Goal: Task Accomplishment & Management: Manage account settings

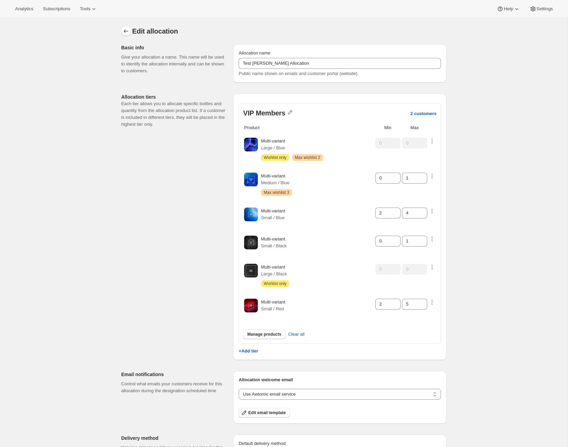
click at [125, 29] on icon "Allocations" at bounding box center [126, 31] width 7 height 7
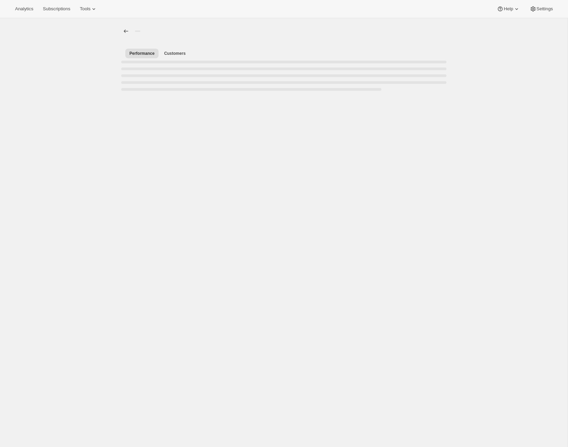
click at [130, 37] on div at bounding box center [126, 31] width 11 height 11
click at [129, 34] on icon "Allocations" at bounding box center [126, 31] width 7 height 7
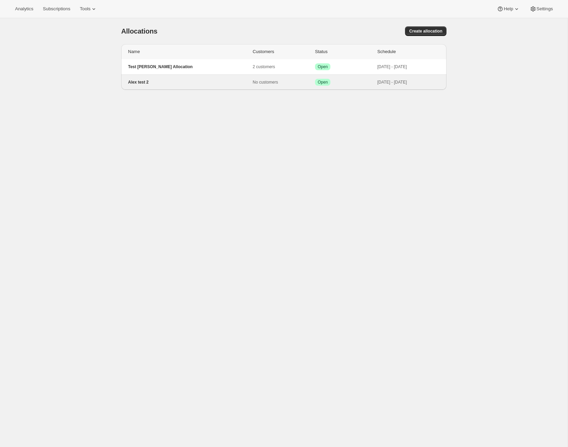
click at [202, 84] on p "Alex test 2" at bounding box center [190, 81] width 125 height 5
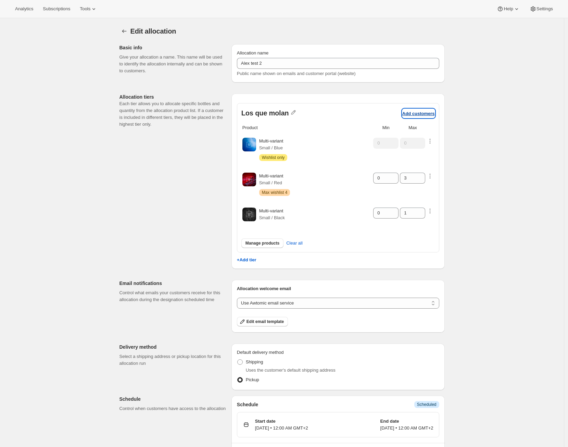
click at [422, 113] on p "Add customers" at bounding box center [418, 113] width 33 height 5
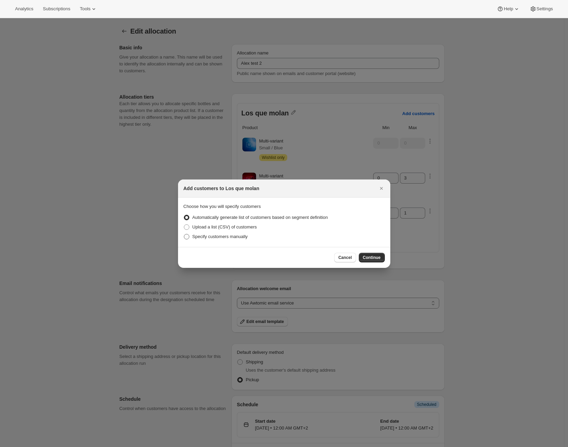
click at [232, 235] on span "Specify customers manually" at bounding box center [219, 236] width 55 height 5
click at [184, 234] on input "Specify customers manually" at bounding box center [184, 234] width 0 height 0
click at [367, 256] on span "Continue" at bounding box center [372, 257] width 18 height 5
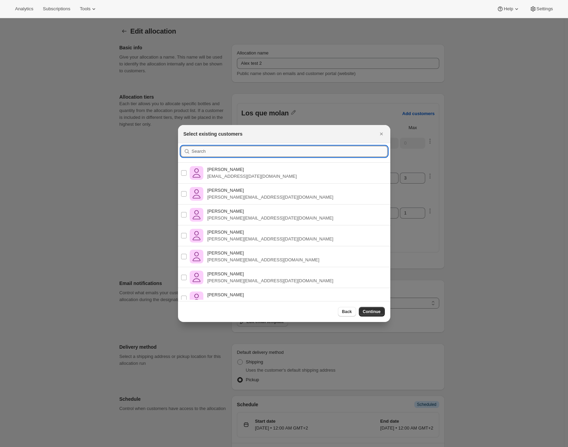
click at [275, 155] on input ":r19:" at bounding box center [290, 151] width 196 height 11
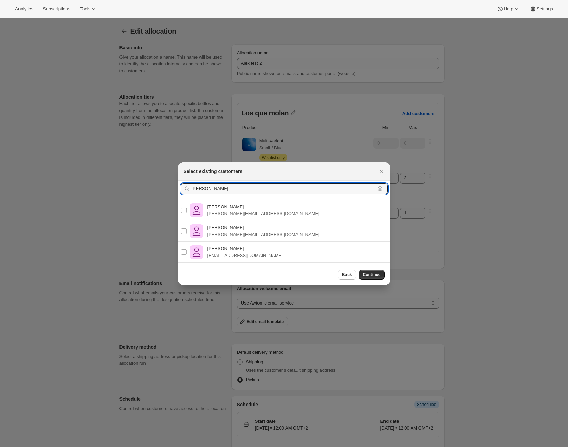
type input "Alejandro"
click at [299, 208] on div "Alejandro Pérez Ramos alex@awtomic.com" at bounding box center [284, 210] width 223 height 21
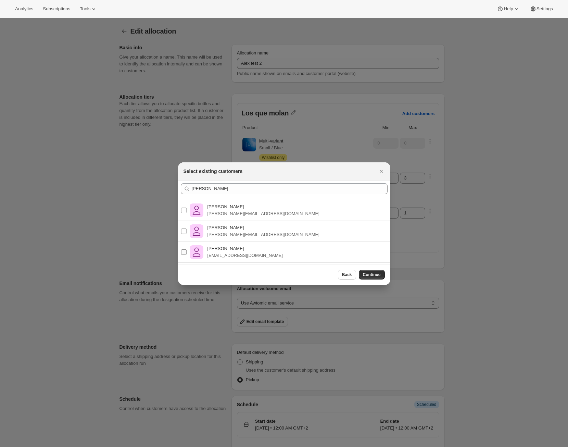
click at [186, 251] on input "Alejandro Pérez Ramos alex@shopbundle.co" at bounding box center [183, 251] width 5 height 5
checkbox input "true"
click at [184, 212] on input "Alejandro Pérez Ramos alex@awtomic.com" at bounding box center [183, 210] width 5 height 5
checkbox input "true"
click at [363, 273] on span "Continue" at bounding box center [372, 274] width 18 height 5
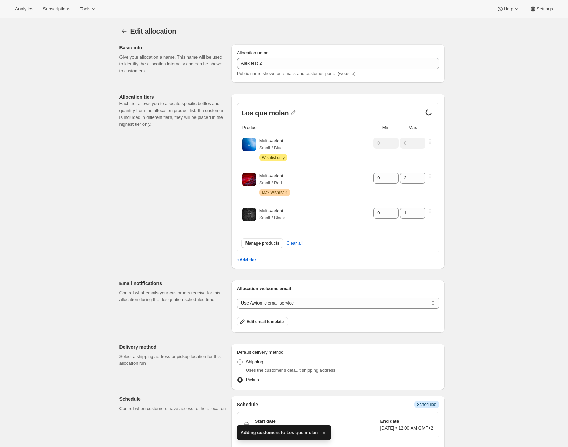
scroll to position [23, 0]
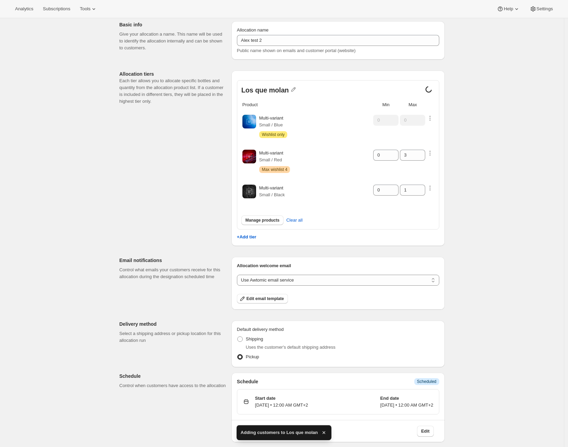
click at [485, 320] on div "Edit allocation. This page is ready Edit allocation Basic info Give your alloca…" at bounding box center [282, 221] width 564 height 452
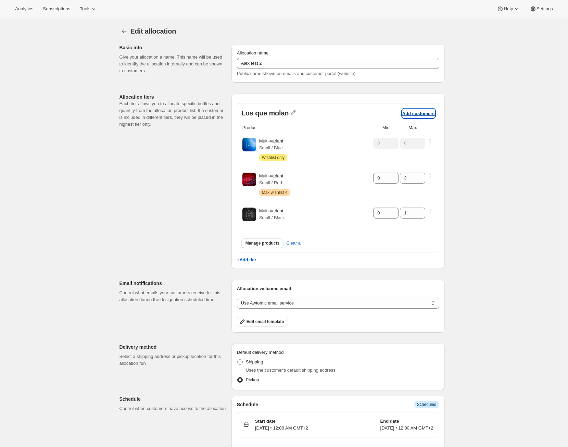
click at [420, 115] on p "Add customers" at bounding box center [418, 113] width 33 height 5
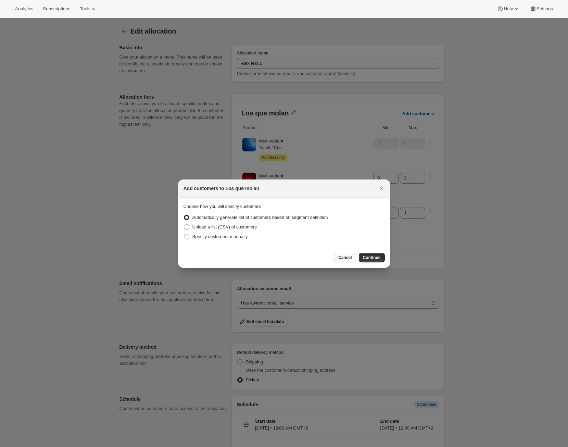
click at [342, 256] on span "Cancel" at bounding box center [344, 257] width 13 height 5
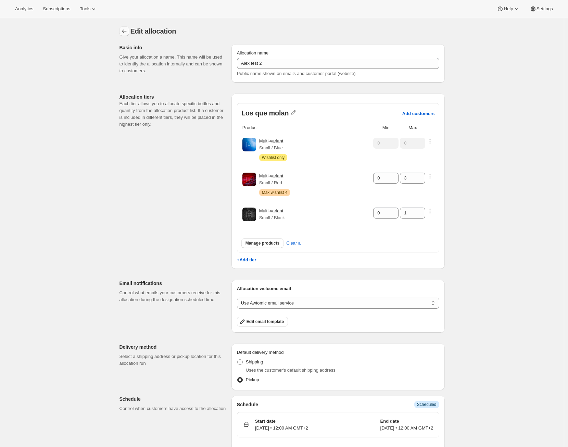
click at [128, 34] on icon "Allocations" at bounding box center [124, 31] width 7 height 7
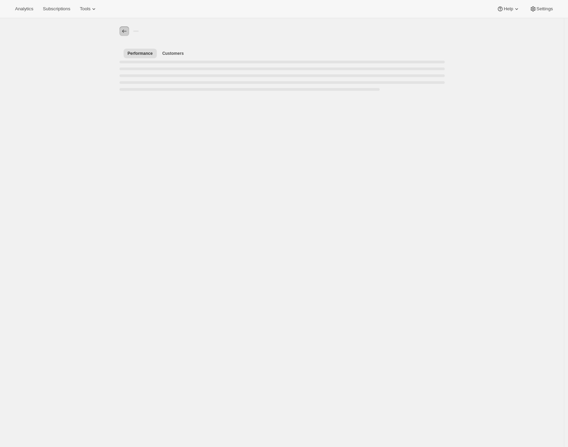
click at [128, 33] on icon "Allocations" at bounding box center [124, 31] width 7 height 7
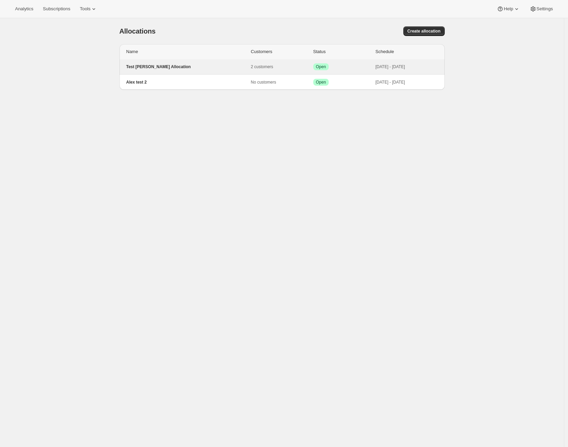
click at [157, 65] on p "Test Alex Allocation" at bounding box center [188, 66] width 125 height 5
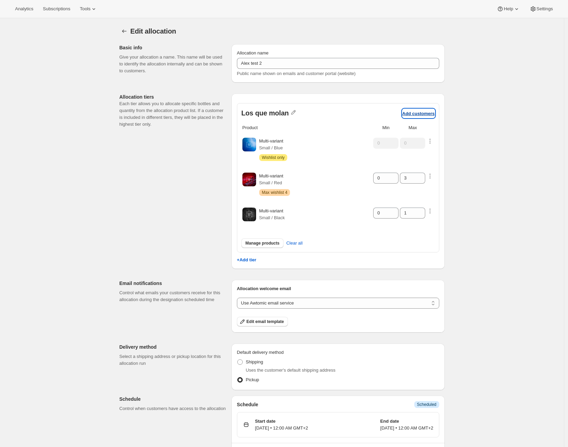
click at [422, 113] on p "Add customers" at bounding box center [418, 113] width 33 height 5
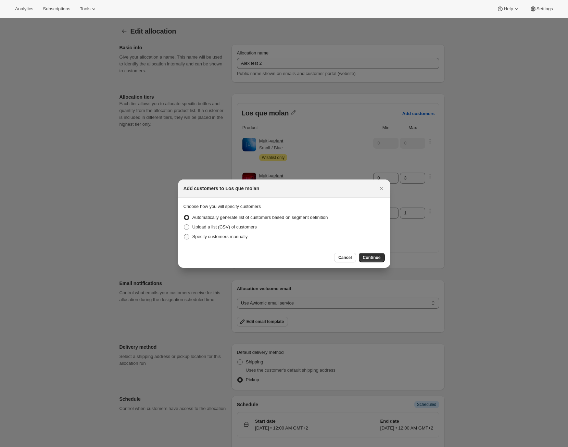
click at [234, 237] on span "Specify customers manually" at bounding box center [219, 236] width 55 height 5
click at [184, 234] on input "Specify customers manually" at bounding box center [184, 234] width 0 height 0
click at [365, 261] on button "Continue" at bounding box center [372, 258] width 26 height 10
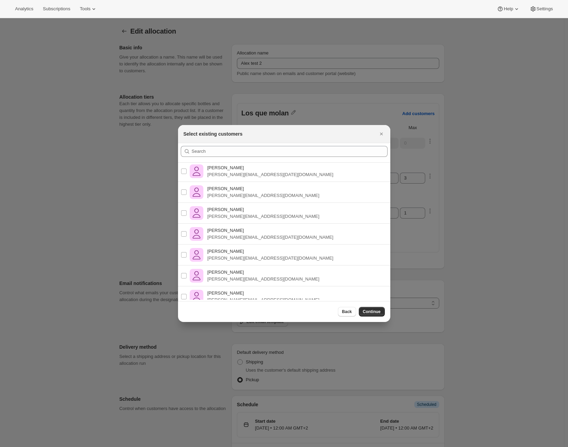
scroll to position [135, 0]
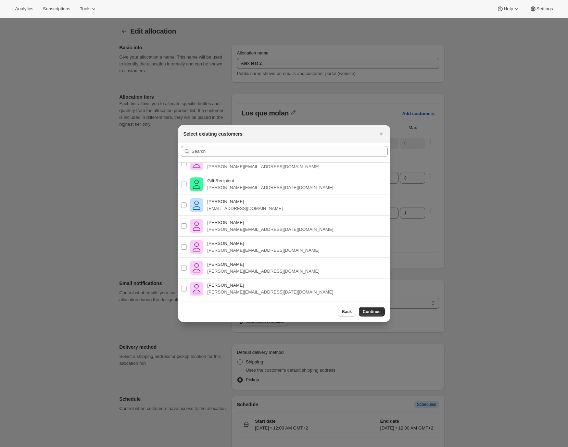
click at [278, 246] on div "Alejandro Pérez Ramos alex@awtomic.com" at bounding box center [284, 247] width 223 height 21
click at [226, 244] on p "Alejandro Pérez Ramos" at bounding box center [264, 243] width 112 height 7
click at [187, 244] on input "Alejandro Pérez Ramos alex@awtomic.com" at bounding box center [183, 246] width 5 height 5
checkbox input "true"
click at [378, 308] on button "Continue" at bounding box center [372, 312] width 26 height 10
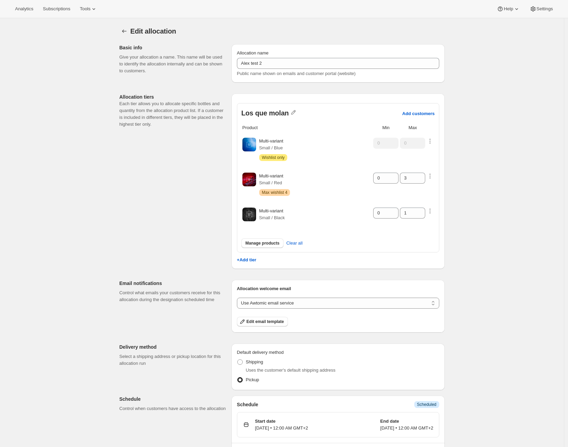
click at [487, 225] on div "Edit allocation. This page is ready Edit allocation Basic info Give your alloca…" at bounding box center [282, 244] width 564 height 452
click at [434, 210] on td at bounding box center [430, 215] width 8 height 27
click at [434, 210] on icon "button" at bounding box center [430, 211] width 7 height 7
click at [518, 199] on div "Edit allocation. This page is ready Edit allocation Basic info Give your alloca…" at bounding box center [282, 244] width 564 height 452
click at [416, 115] on p "Add customers" at bounding box center [418, 113] width 33 height 5
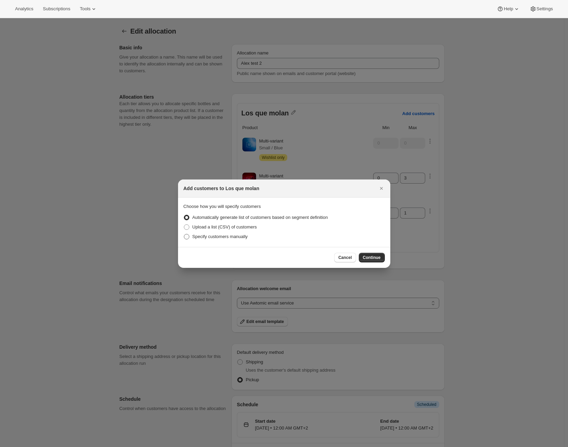
click at [238, 236] on span "Specify customers manually" at bounding box center [219, 236] width 55 height 5
click at [184, 234] on input "Specify customers manually" at bounding box center [184, 234] width 0 height 0
click at [378, 259] on span "Continue" at bounding box center [372, 257] width 18 height 5
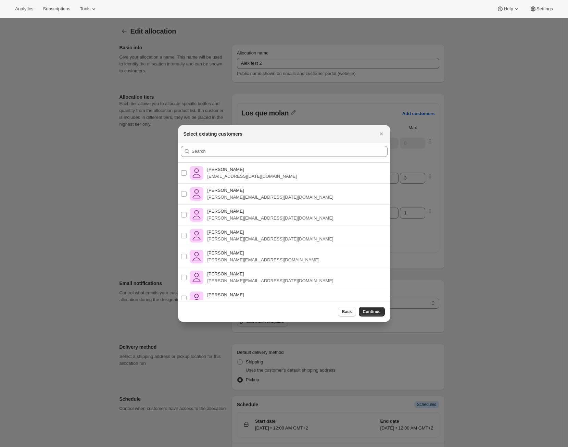
click at [461, 229] on div at bounding box center [284, 223] width 568 height 447
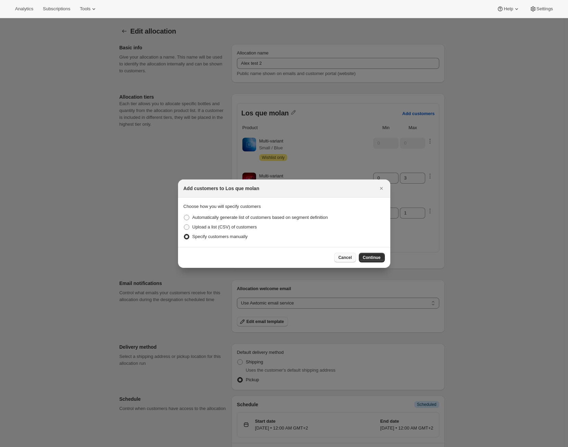
click at [350, 258] on span "Cancel" at bounding box center [344, 257] width 13 height 5
